Goal: Task Accomplishment & Management: Manage account settings

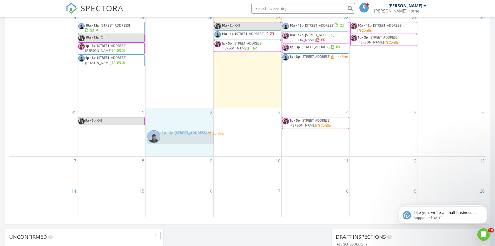
drag, startPoint x: 111, startPoint y: 133, endPoint x: 182, endPoint y: 137, distance: 71.1
click at [182, 137] on body "SPECTORA Jason Welch Frisbie Home Inspection Role: Inspector Change Role Dashbo…" at bounding box center [247, 105] width 495 height 731
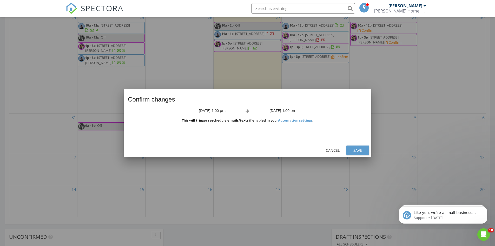
click at [363, 149] on div "Save" at bounding box center [358, 149] width 15 height 5
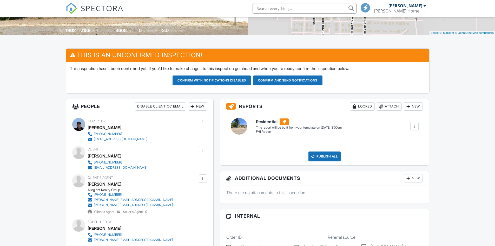
scroll to position [104, 0]
click at [195, 105] on div "New" at bounding box center [197, 106] width 19 height 8
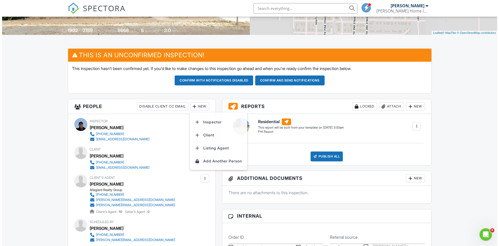
scroll to position [0, 0]
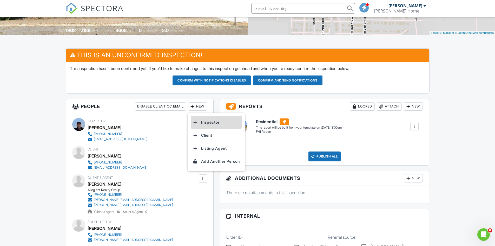
click at [210, 122] on li "Inspector" at bounding box center [216, 122] width 51 height 13
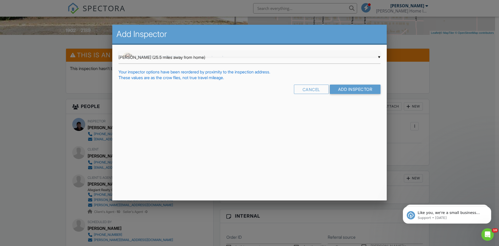
click at [158, 56] on div "▼ Jason Welch (25.5 miles away from home) Jason Welch (25.5 miles away from hom…" at bounding box center [249, 57] width 262 height 13
click at [358, 88] on input "Add Inspector" at bounding box center [355, 88] width 51 height 9
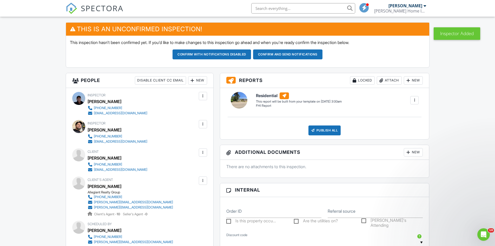
click at [201, 95] on div at bounding box center [202, 95] width 5 height 5
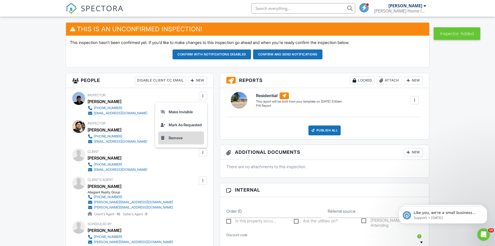
click at [191, 137] on li "Remove" at bounding box center [181, 137] width 46 height 13
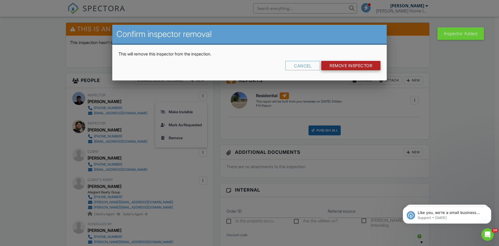
click at [353, 65] on input "Remove Inspector" at bounding box center [350, 65] width 59 height 9
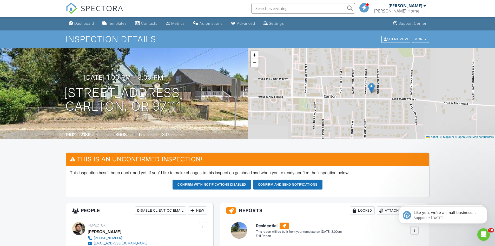
click at [81, 23] on div "Dashboard" at bounding box center [84, 23] width 20 height 4
